Goal: Find specific page/section: Find specific page/section

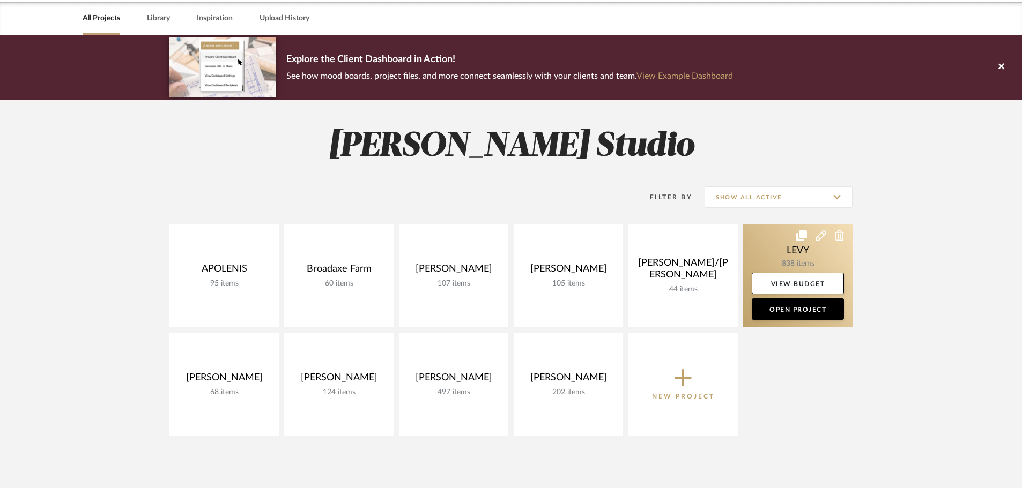
scroll to position [54, 0]
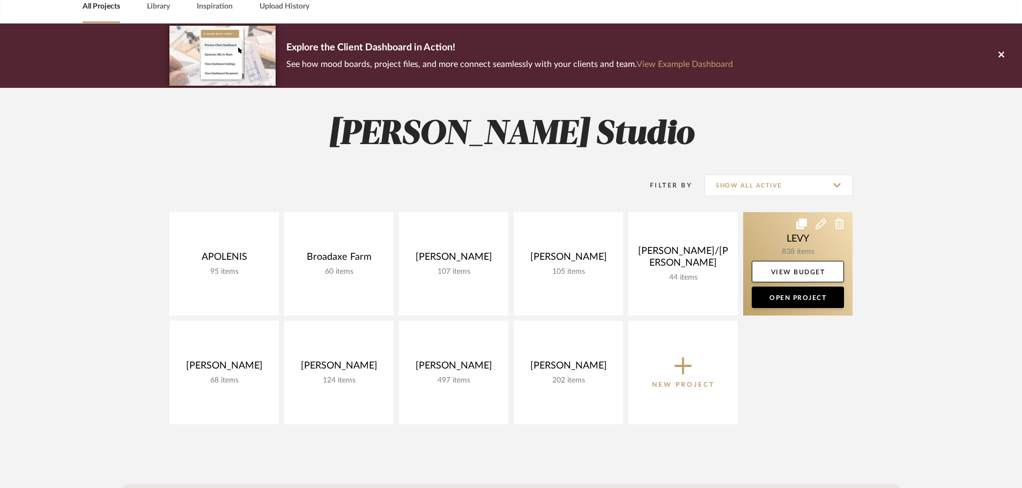
click at [783, 246] on link at bounding box center [797, 263] width 109 height 103
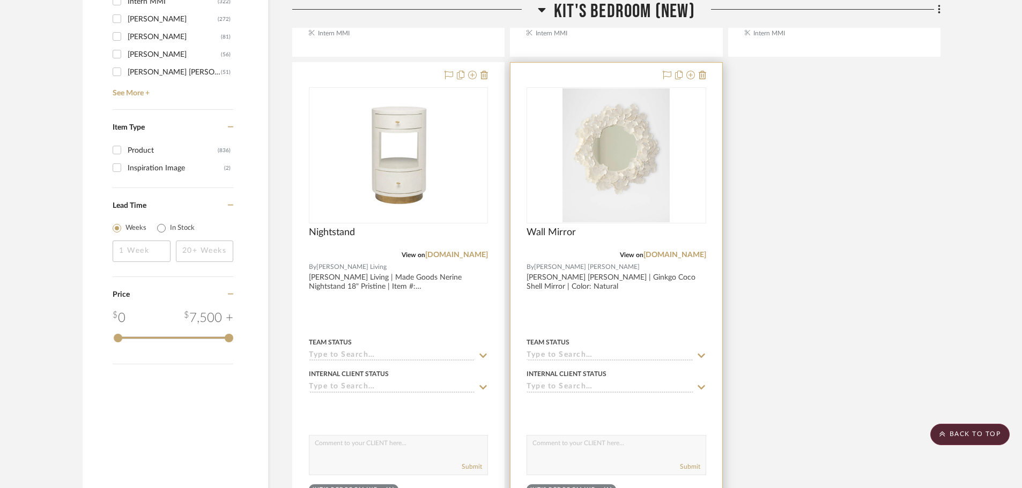
scroll to position [1769, 0]
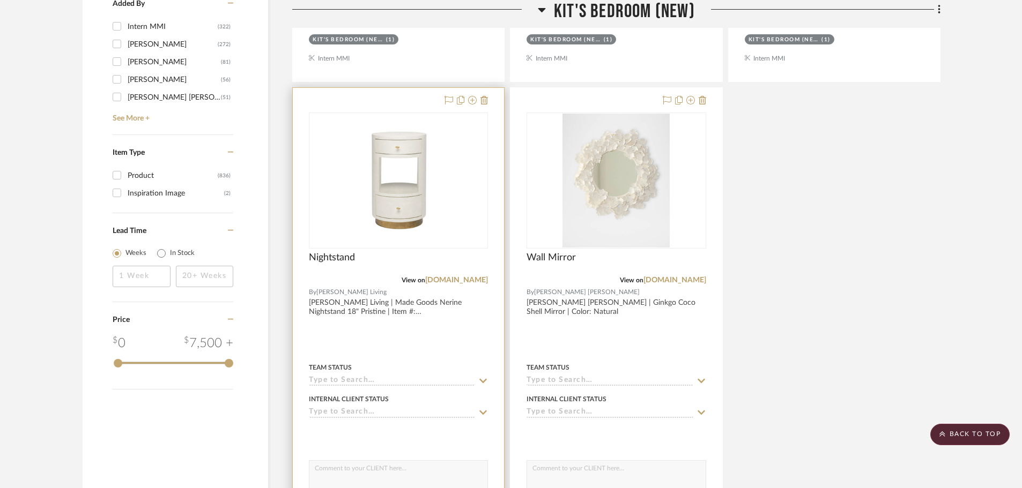
click at [432, 330] on div at bounding box center [398, 322] width 211 height 469
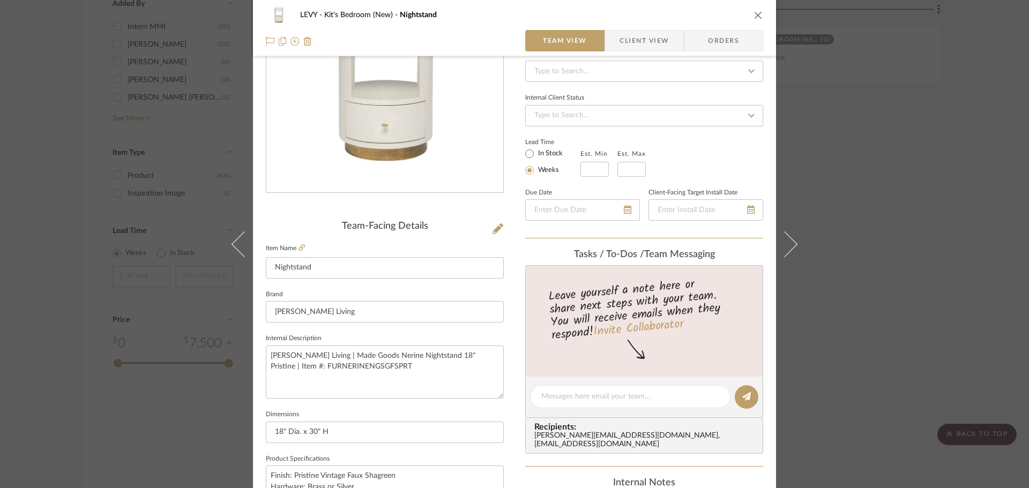
scroll to position [0, 0]
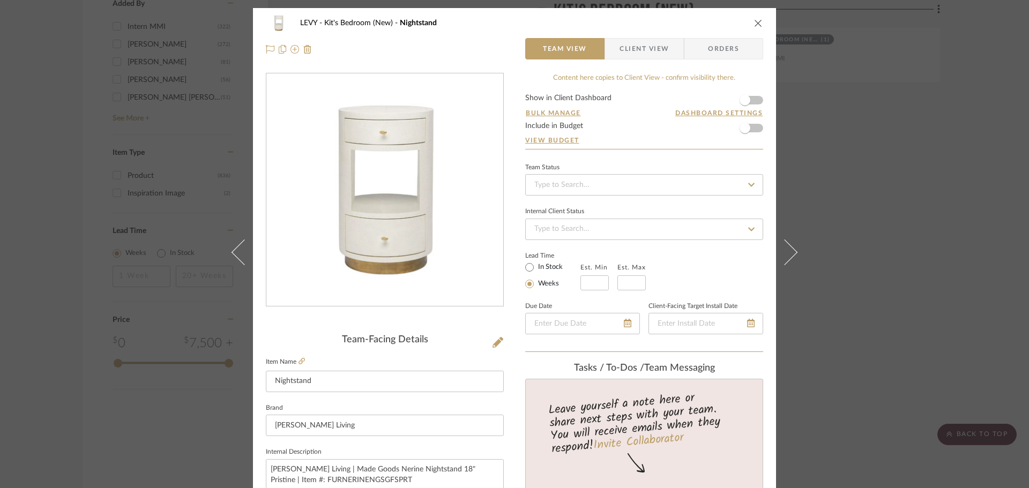
click at [891, 159] on div "LEVY Kit's Bedroom (New) Nightstand Team View Client View Orders Team-Facing De…" at bounding box center [514, 244] width 1029 height 488
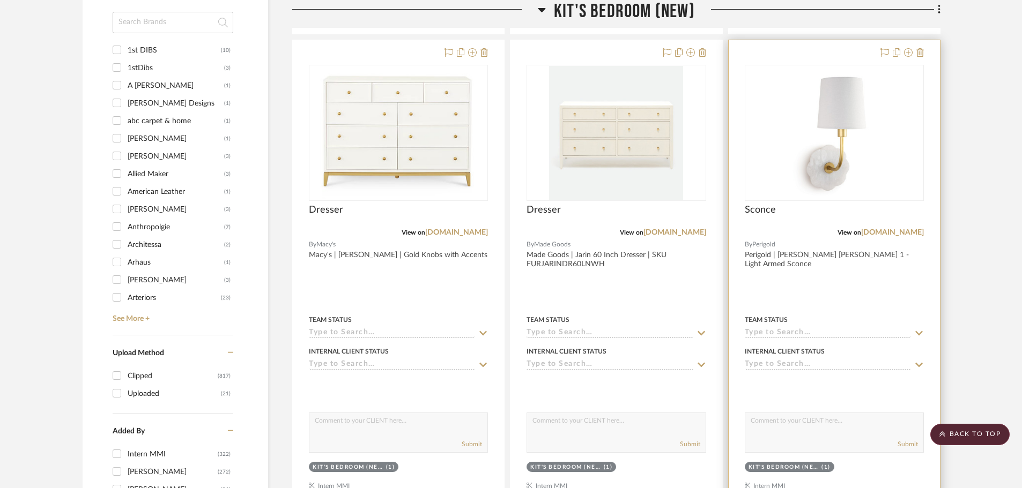
scroll to position [1340, 0]
click at [893, 227] on div "Sconce" at bounding box center [834, 217] width 179 height 24
click at [903, 235] on link "[DOMAIN_NAME]" at bounding box center [892, 234] width 63 height 8
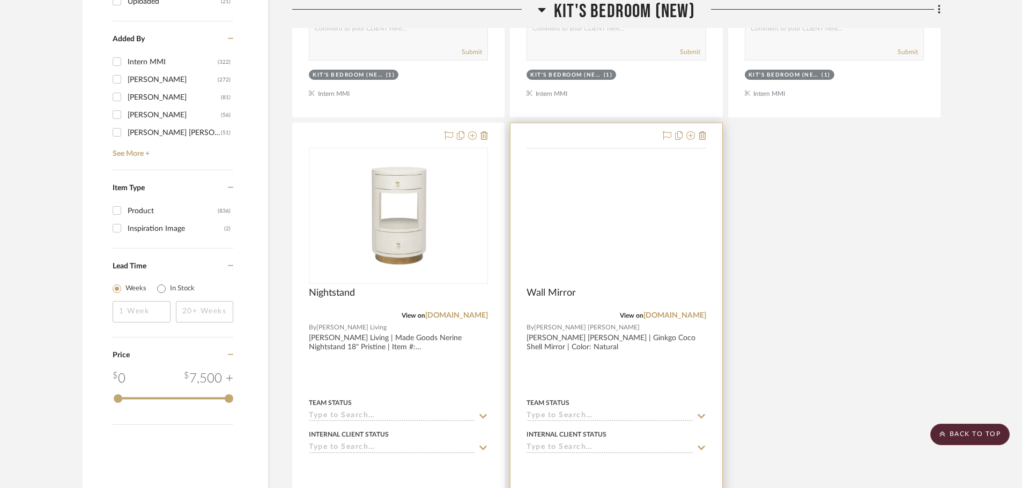
scroll to position [1823, 0]
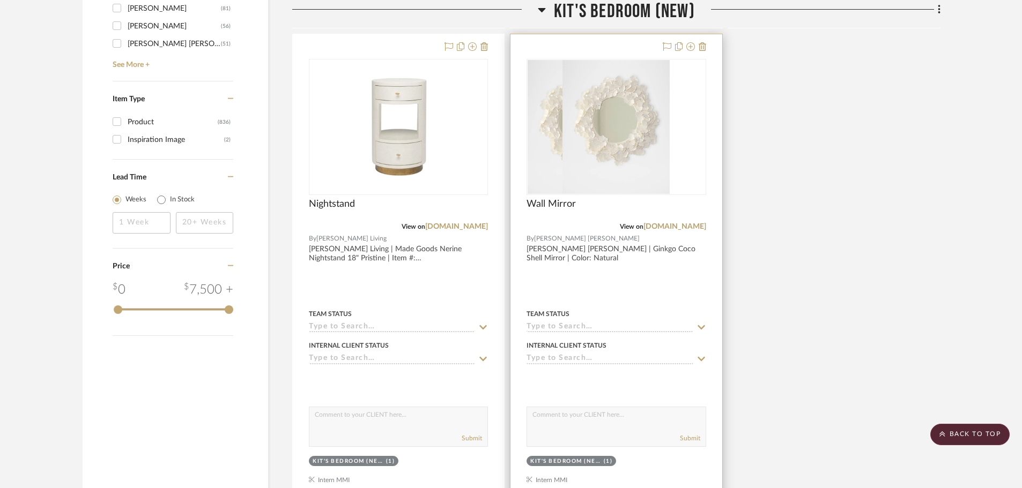
click at [673, 269] on div at bounding box center [615, 268] width 211 height 469
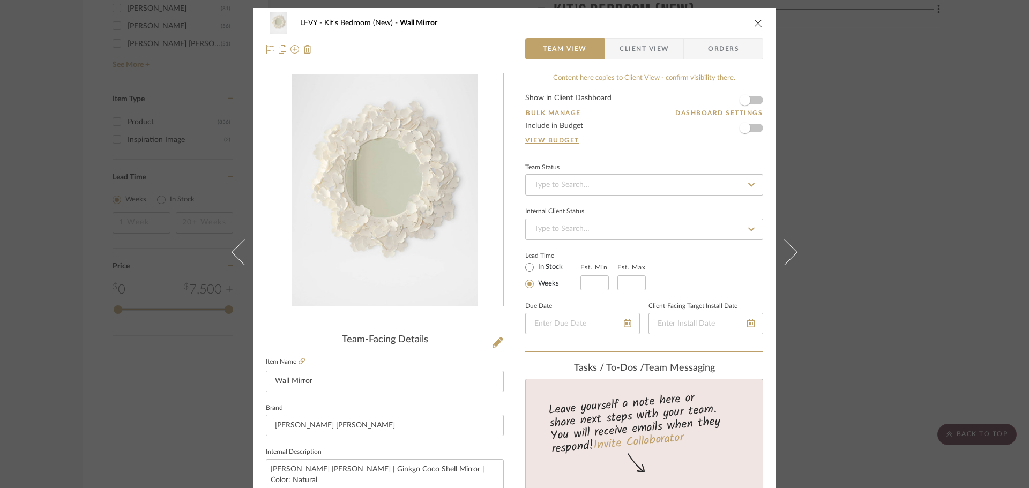
click at [866, 145] on div "[PERSON_NAME]'s Bedroom (New) Wall Mirror Team View Client View Orders Team-Fac…" at bounding box center [514, 244] width 1029 height 488
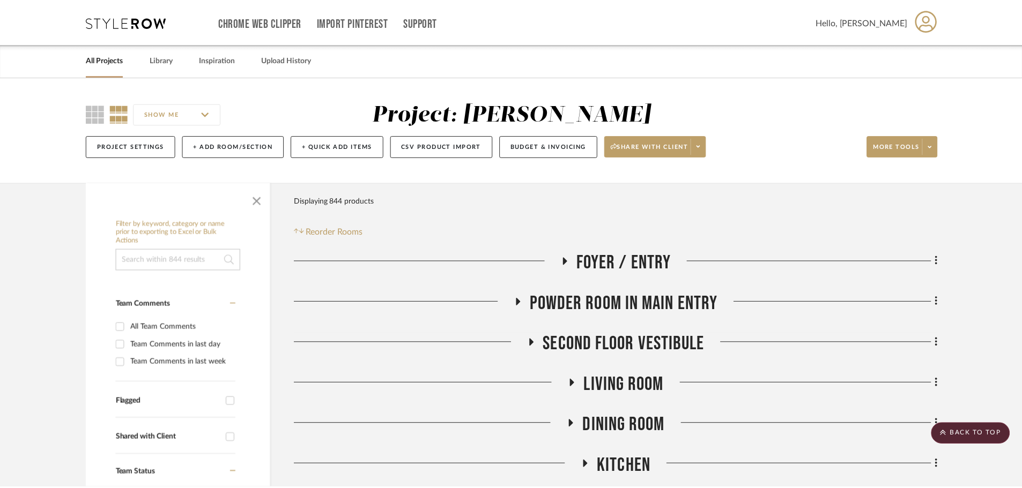
scroll to position [1823, 0]
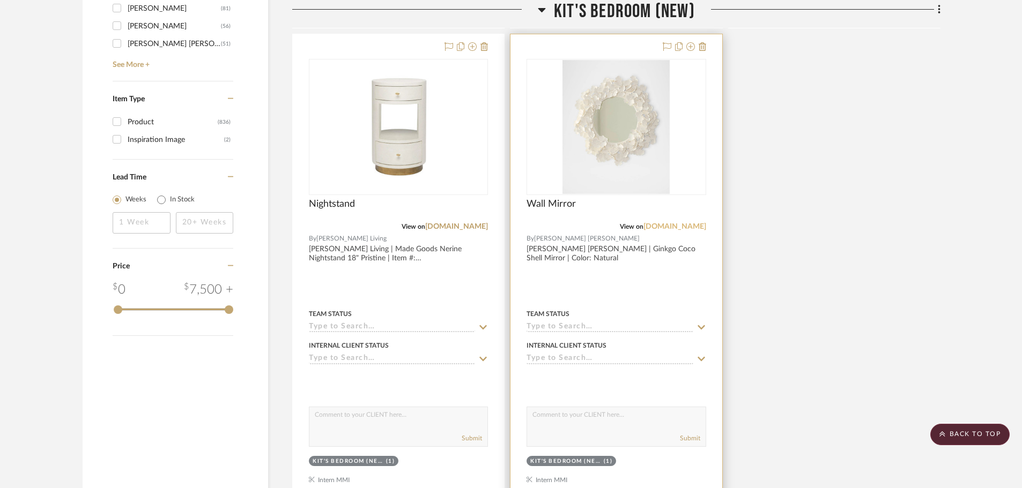
click at [681, 224] on link "[DOMAIN_NAME]" at bounding box center [674, 227] width 63 height 8
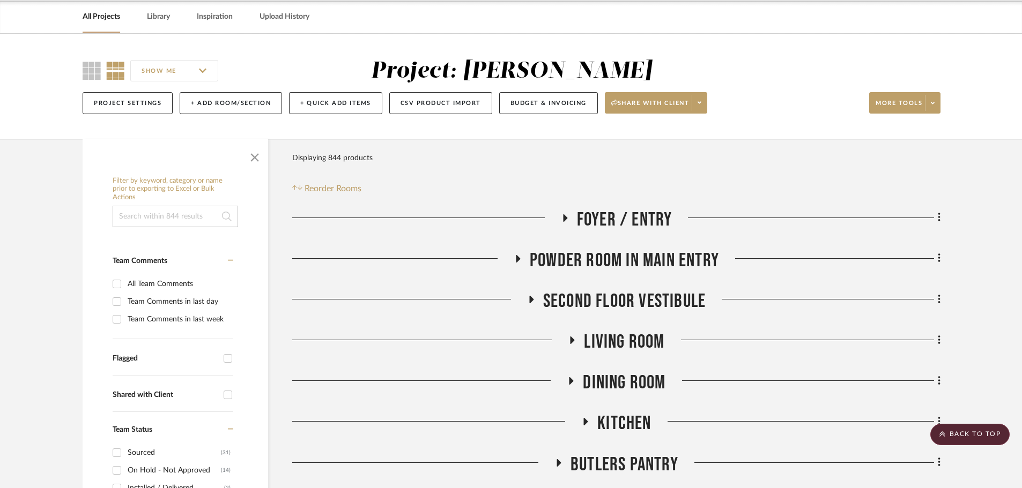
scroll to position [0, 0]
